Goal: Task Accomplishment & Management: Manage account settings

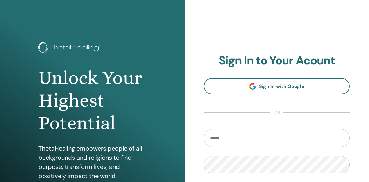
type input "**********"
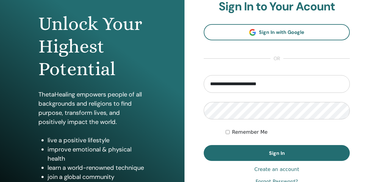
scroll to position [55, 0]
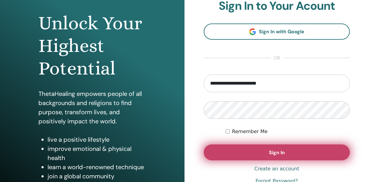
click at [231, 156] on button "Sign In" at bounding box center [277, 152] width 146 height 16
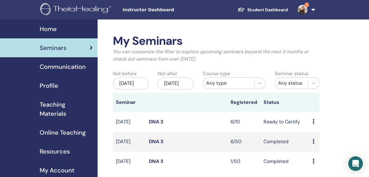
click at [263, 127] on td "Ready to Certify" at bounding box center [284, 122] width 49 height 20
drag, startPoint x: 263, startPoint y: 127, endPoint x: 315, endPoint y: 126, distance: 51.8
click at [315, 126] on div "Preview Edit Attendees Cancel" at bounding box center [314, 121] width 4 height 7
click at [316, 146] on link "Attendees" at bounding box center [320, 149] width 23 height 6
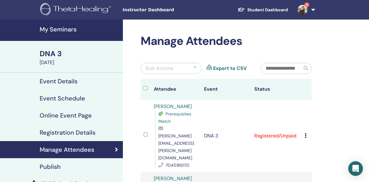
click at [305, 133] on icon at bounding box center [306, 135] width 2 height 5
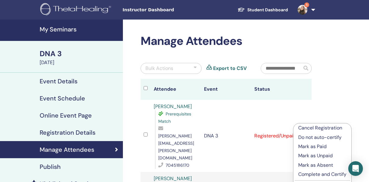
click at [302, 176] on p "Complete and Certify" at bounding box center [322, 173] width 48 height 7
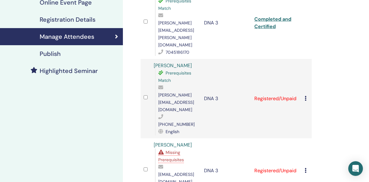
scroll to position [117, 0]
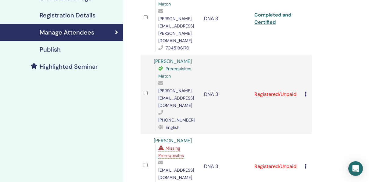
click at [305, 91] on icon at bounding box center [306, 93] width 2 height 5
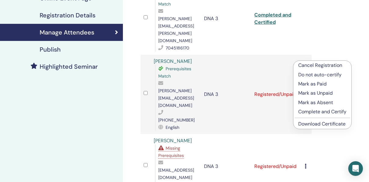
click at [299, 112] on p "Complete and Certify" at bounding box center [322, 111] width 48 height 7
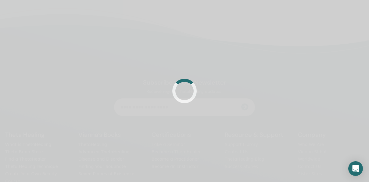
scroll to position [117, 0]
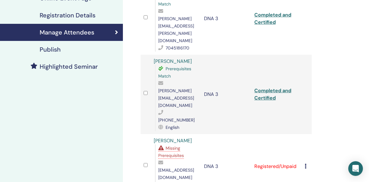
click at [305, 163] on icon at bounding box center [306, 165] width 2 height 5
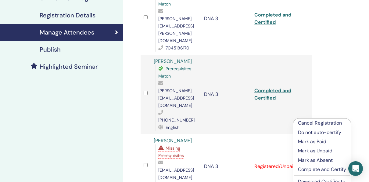
click at [301, 165] on li "Complete and Certify" at bounding box center [322, 169] width 58 height 9
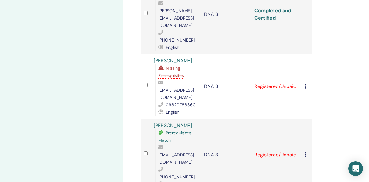
scroll to position [199, 0]
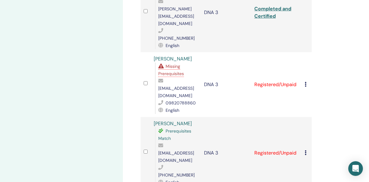
click at [305, 82] on icon at bounding box center [306, 84] width 2 height 5
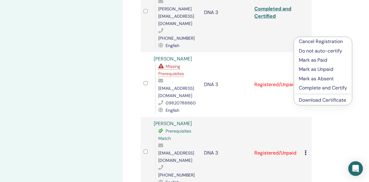
click at [305, 87] on p "Complete and Certify" at bounding box center [323, 87] width 48 height 7
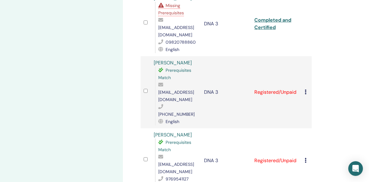
scroll to position [258, 0]
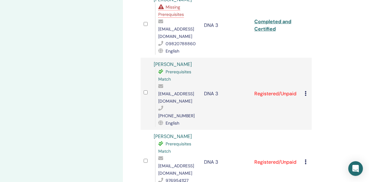
click at [305, 91] on icon at bounding box center [306, 93] width 2 height 5
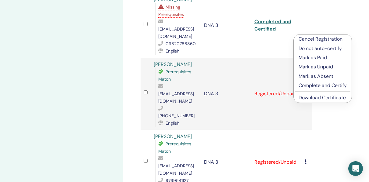
click at [303, 83] on p "Complete and Certify" at bounding box center [322, 85] width 48 height 7
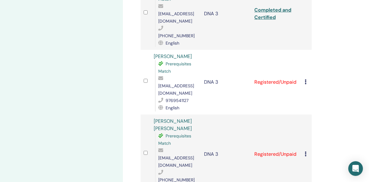
scroll to position [355, 0]
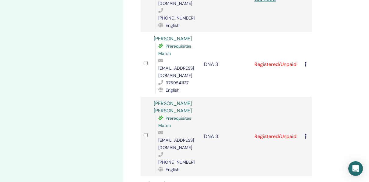
click at [305, 134] on icon at bounding box center [306, 136] width 2 height 5
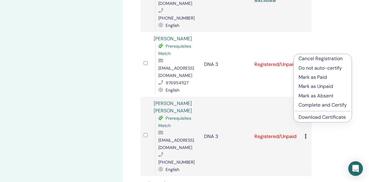
click at [303, 103] on p "Complete and Certify" at bounding box center [322, 104] width 48 height 7
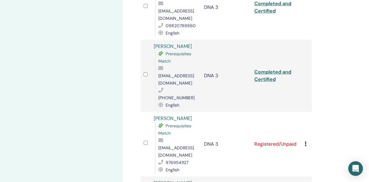
scroll to position [275, 0]
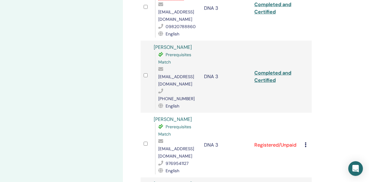
click at [305, 142] on icon at bounding box center [306, 144] width 2 height 5
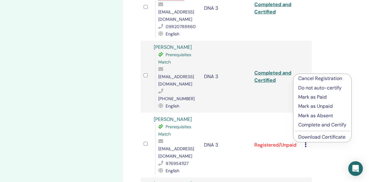
click at [302, 123] on p "Complete and Certify" at bounding box center [322, 124] width 48 height 7
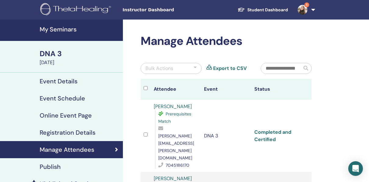
click at [265, 129] on link "Completed and Certified" at bounding box center [272, 136] width 37 height 14
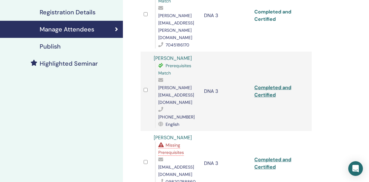
scroll to position [119, 0]
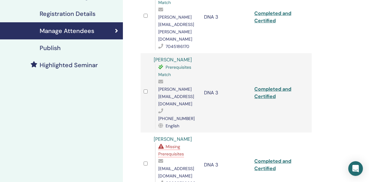
click at [269, 59] on td "Completed and Certified" at bounding box center [276, 92] width 50 height 79
click at [271, 59] on td "Completed and Certified" at bounding box center [276, 92] width 50 height 79
click at [266, 86] on link "Completed and Certified" at bounding box center [272, 93] width 37 height 14
click at [203, 86] on td "DNA 3" at bounding box center [226, 92] width 50 height 79
click at [258, 132] on td "Completed and Certified" at bounding box center [276, 164] width 50 height 65
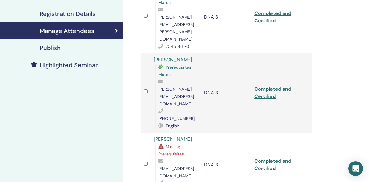
click at [266, 158] on link "Completed and Certified" at bounding box center [272, 165] width 37 height 14
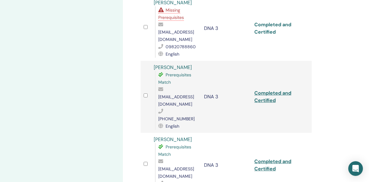
scroll to position [258, 0]
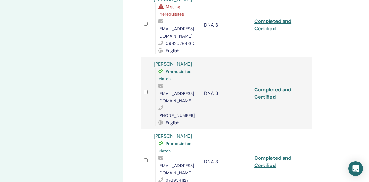
click at [270, 86] on link "Completed and Certified" at bounding box center [272, 93] width 37 height 14
click at [364, 70] on div "Manage Attendees Bulk Actions Export to CSV Attendee Event Status Mansi Jhaveri…" at bounding box center [246, 71] width 246 height 621
click at [264, 155] on link "Completed and Certified" at bounding box center [272, 162] width 37 height 14
click at [356, 49] on div "Manage Attendees Bulk Actions Export to CSV Attendee Event Status Mansi Jhaveri…" at bounding box center [246, 71] width 246 height 621
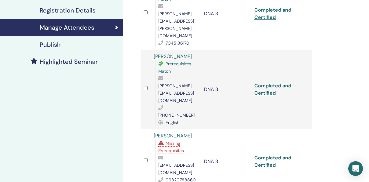
scroll to position [34, 0]
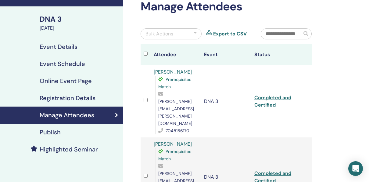
click at [84, 52] on link "Event Details" at bounding box center [61, 46] width 123 height 17
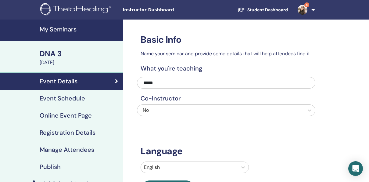
click at [315, 9] on link "5" at bounding box center [305, 10] width 25 height 20
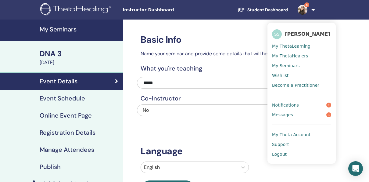
click at [242, 2] on ul "Student Dashboard 5 SS Sangeeta Shah My ThetaLearning My ThetaHealers My Semina…" at bounding box center [275, 10] width 122 height 20
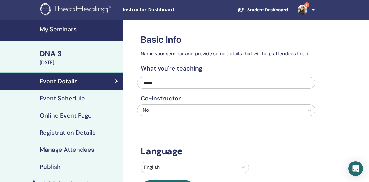
click at [158, 10] on span "Instructor Dashboard" at bounding box center [168, 10] width 91 height 6
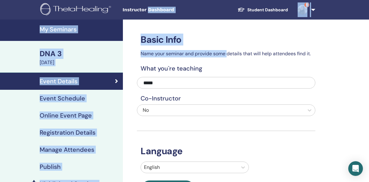
drag, startPoint x: 158, startPoint y: 10, endPoint x: 264, endPoint y: 45, distance: 111.8
click at [264, 45] on body "Instructor Dashboard Student Dashboard 5 SS Sangeeta Shah My ThetaLearning My T…" at bounding box center [184, 91] width 369 height 182
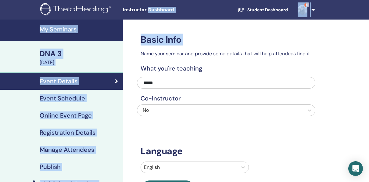
drag, startPoint x: 264, startPoint y: 45, endPoint x: 322, endPoint y: 32, distance: 59.3
click at [50, 38] on link "My Seminars" at bounding box center [61, 30] width 123 height 21
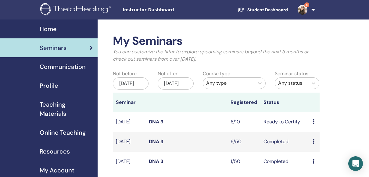
click at [154, 125] on link "DNA 3" at bounding box center [156, 122] width 15 height 6
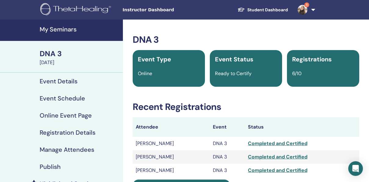
click at [64, 93] on link "Event Schedule" at bounding box center [61, 98] width 123 height 17
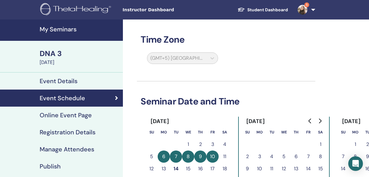
click at [311, 13] on link "5" at bounding box center [305, 10] width 25 height 20
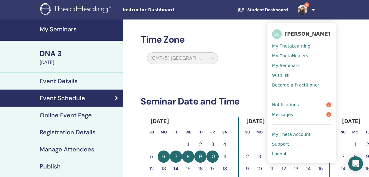
click at [290, 48] on span "My ThetaLearning" at bounding box center [291, 45] width 38 height 5
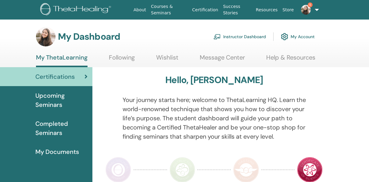
click at [314, 7] on link "5" at bounding box center [307, 10] width 22 height 20
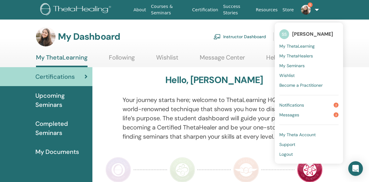
click at [237, 34] on link "Instructor Dashboard" at bounding box center [239, 36] width 52 height 13
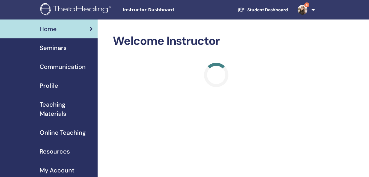
click at [57, 48] on span "Seminars" at bounding box center [53, 47] width 27 height 9
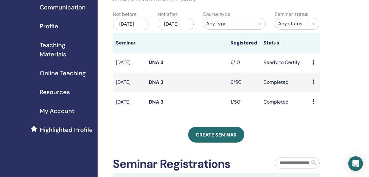
scroll to position [68, 0]
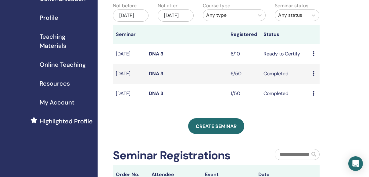
click at [315, 58] on div "Preview Edit Attendees Cancel" at bounding box center [314, 53] width 4 height 7
click at [275, 57] on td "Ready to Certify" at bounding box center [284, 54] width 49 height 20
click at [176, 64] on td "DNA 3" at bounding box center [187, 54] width 82 height 20
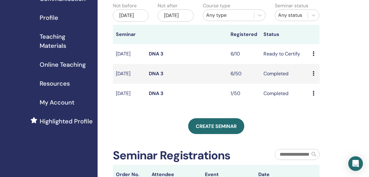
click at [176, 64] on td "DNA 3" at bounding box center [187, 54] width 82 height 20
click at [313, 56] on icon at bounding box center [313, 53] width 2 height 5
click at [312, 71] on link "Edit" at bounding box center [312, 74] width 9 height 6
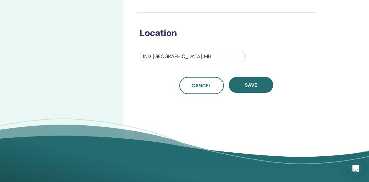
scroll to position [199, 0]
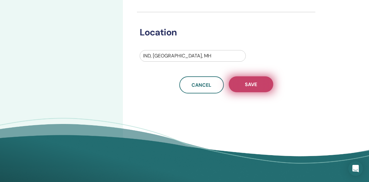
click at [259, 92] on button "Save" at bounding box center [251, 84] width 45 height 16
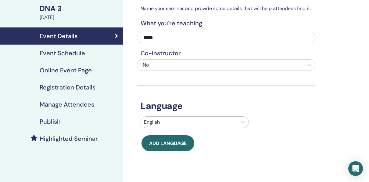
scroll to position [0, 0]
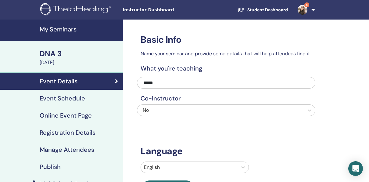
click at [58, 104] on link "Event Schedule" at bounding box center [61, 98] width 123 height 17
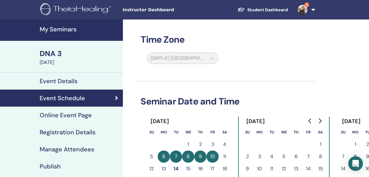
click at [73, 115] on h4 "Online Event Page" at bounding box center [66, 115] width 52 height 7
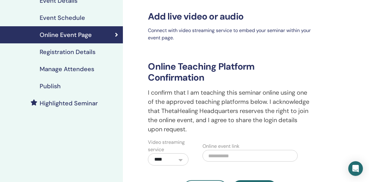
scroll to position [49, 0]
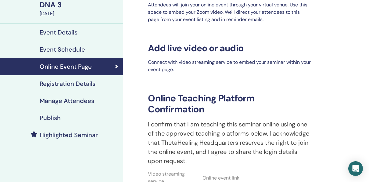
click at [66, 84] on h4 "Registration Details" at bounding box center [68, 83] width 56 height 7
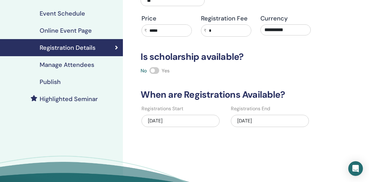
scroll to position [81, 0]
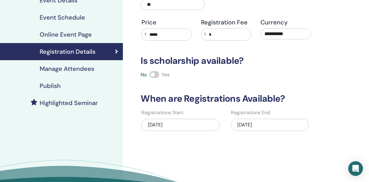
click at [87, 67] on h4 "Manage Attendees" at bounding box center [67, 68] width 55 height 7
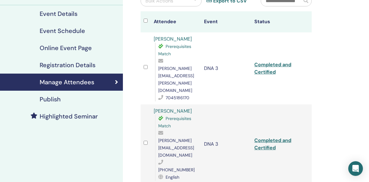
scroll to position [16, 0]
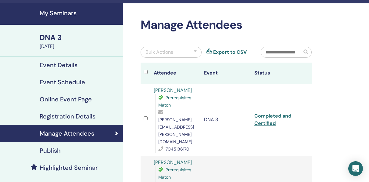
click at [62, 154] on link "Publish" at bounding box center [61, 150] width 123 height 17
